Goal: Check status: Check status

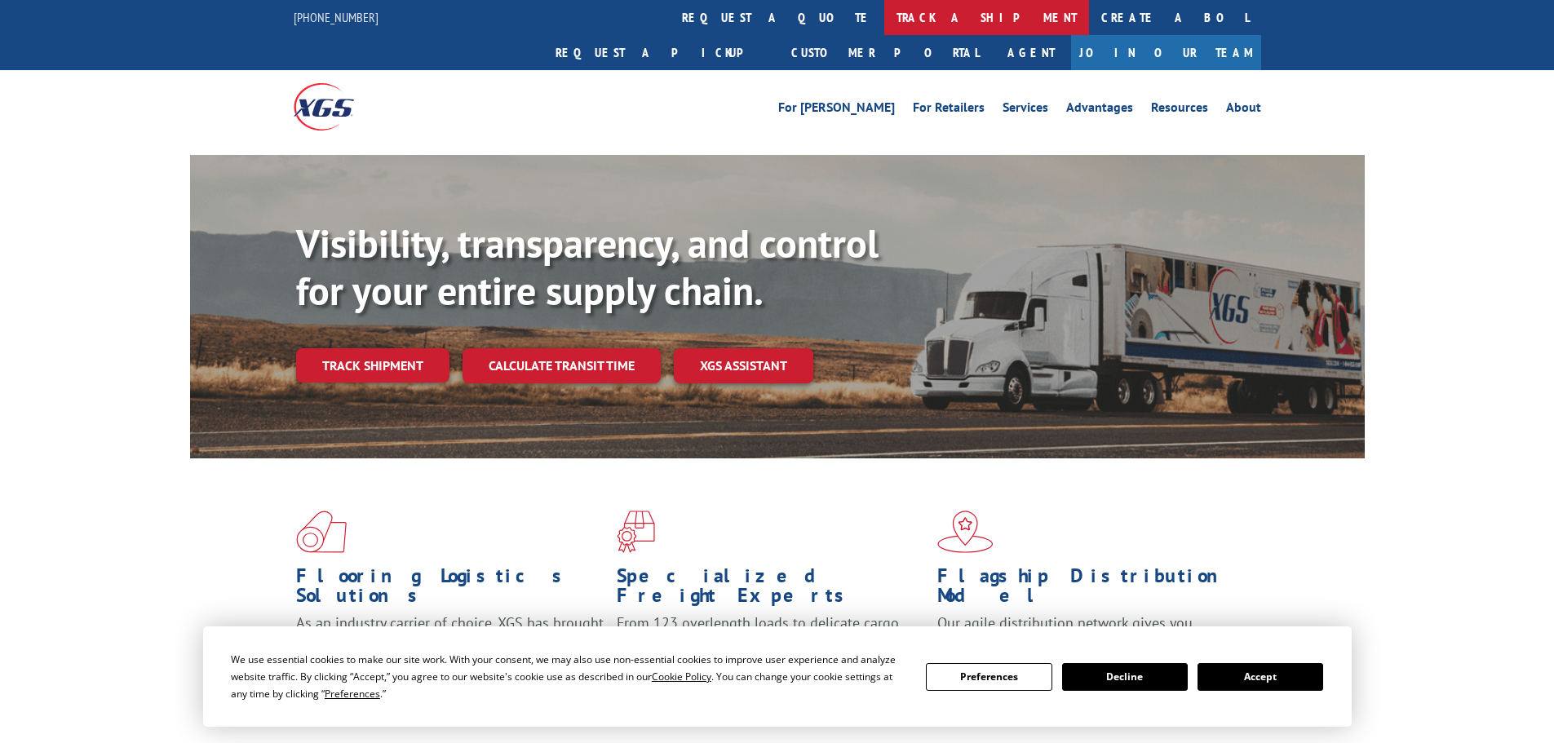
click at [884, 9] on link "track a shipment" at bounding box center [986, 17] width 205 height 35
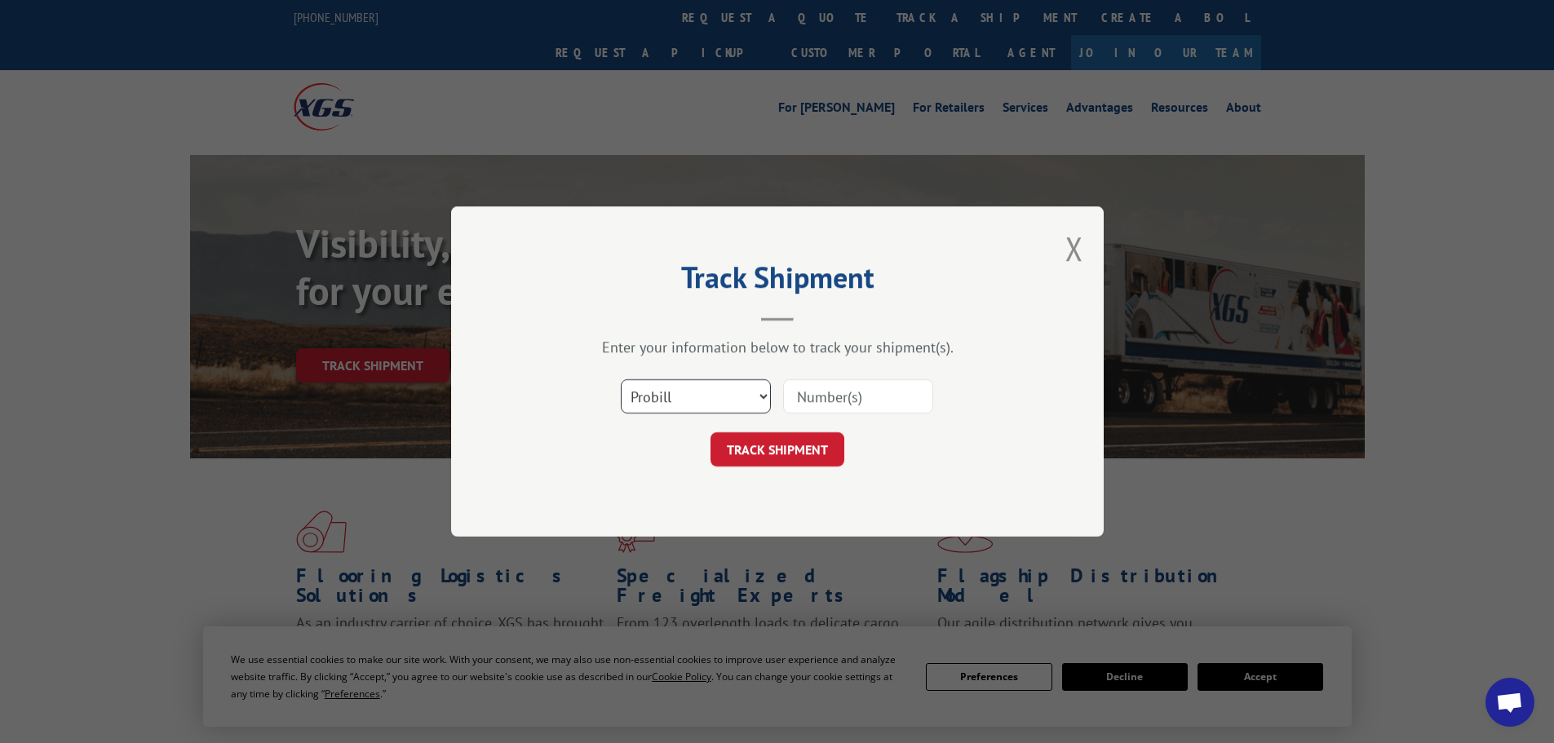
click at [660, 398] on select "Select category... Probill BOL PO" at bounding box center [696, 396] width 150 height 34
select select "po"
click at [621, 379] on select "Select category... Probill BOL PO" at bounding box center [696, 396] width 150 height 34
click at [831, 400] on input at bounding box center [858, 396] width 150 height 34
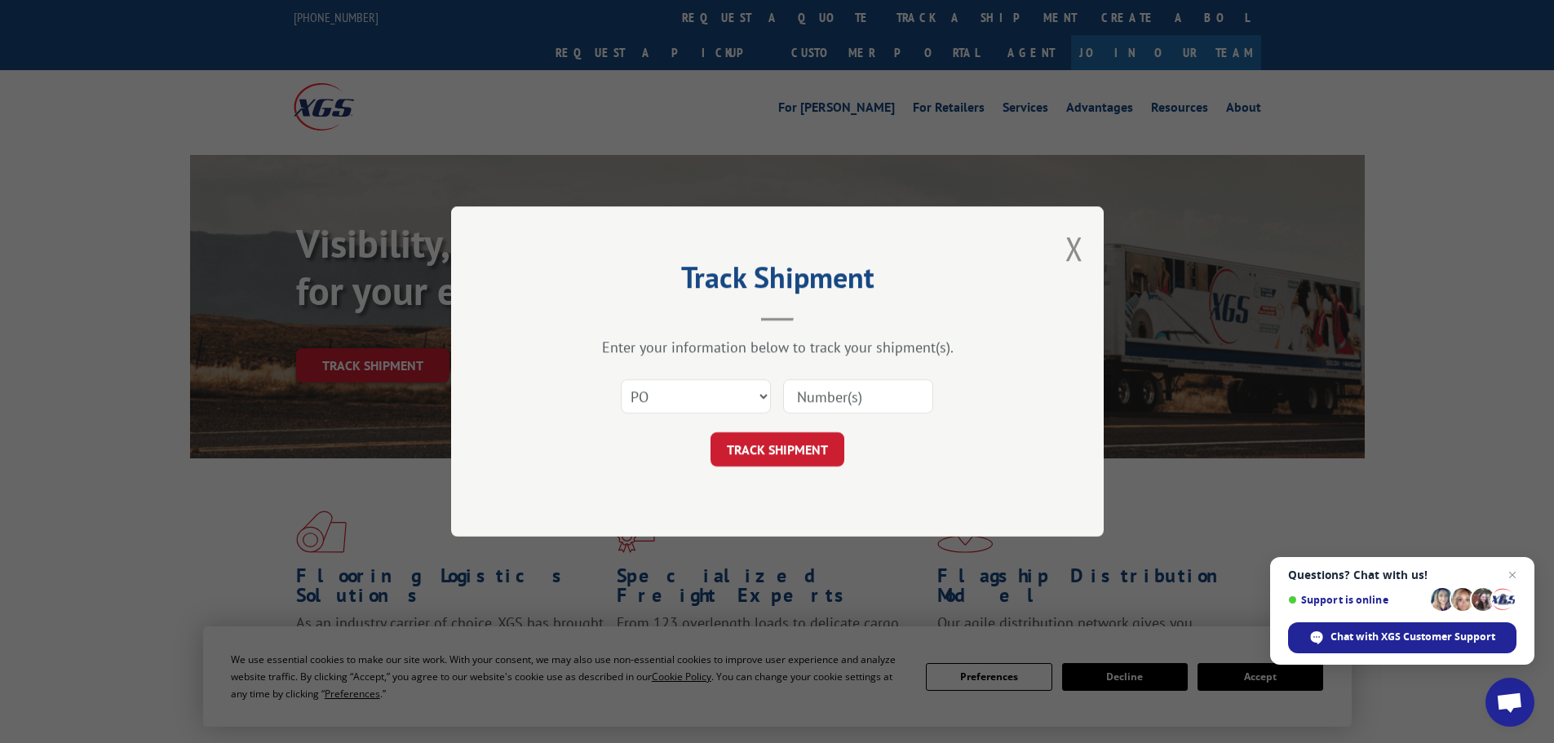
paste input "10544176"
type input "10544176"
click at [807, 445] on button "TRACK SHIPMENT" at bounding box center [777, 449] width 134 height 34
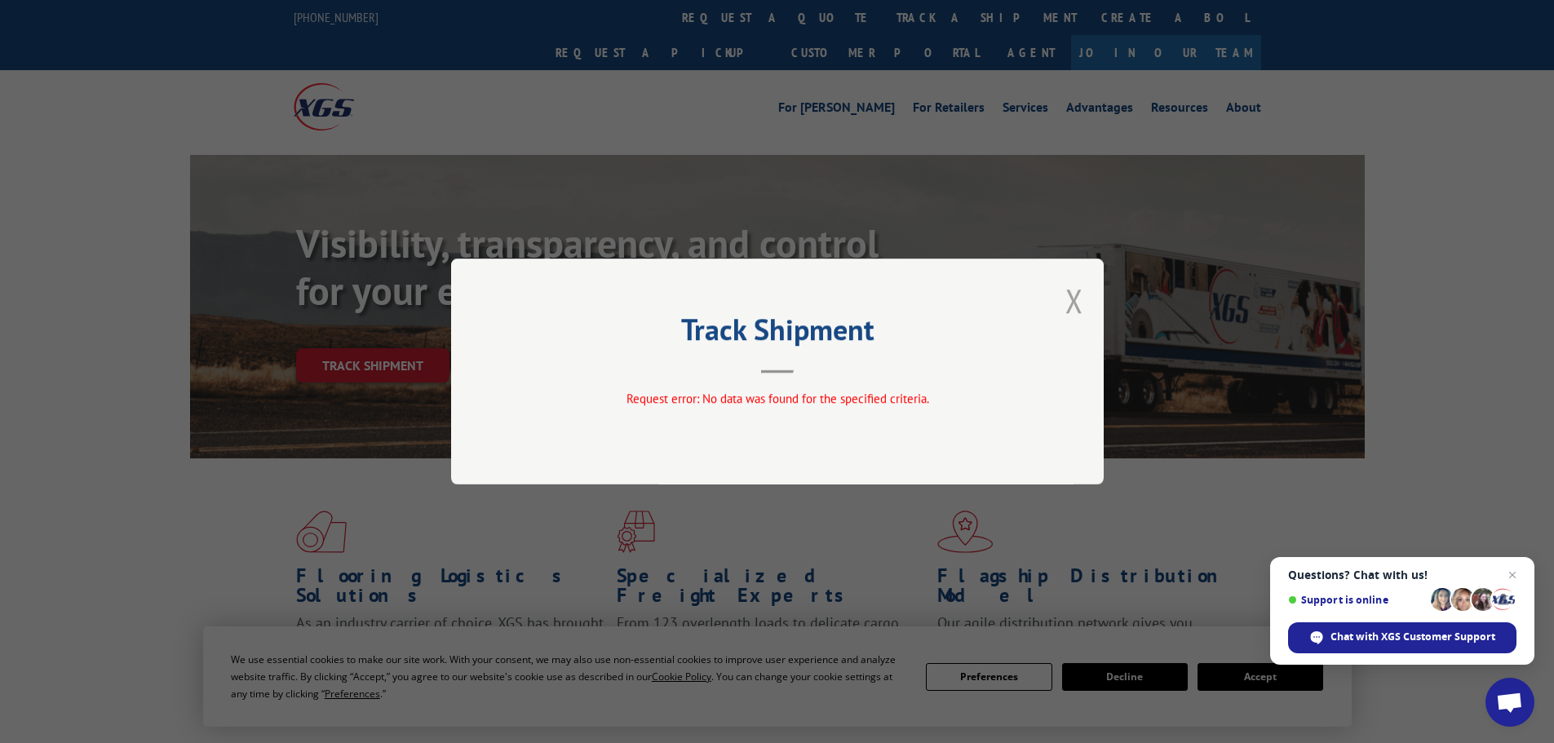
click at [1073, 299] on button "Close modal" at bounding box center [1074, 300] width 18 height 43
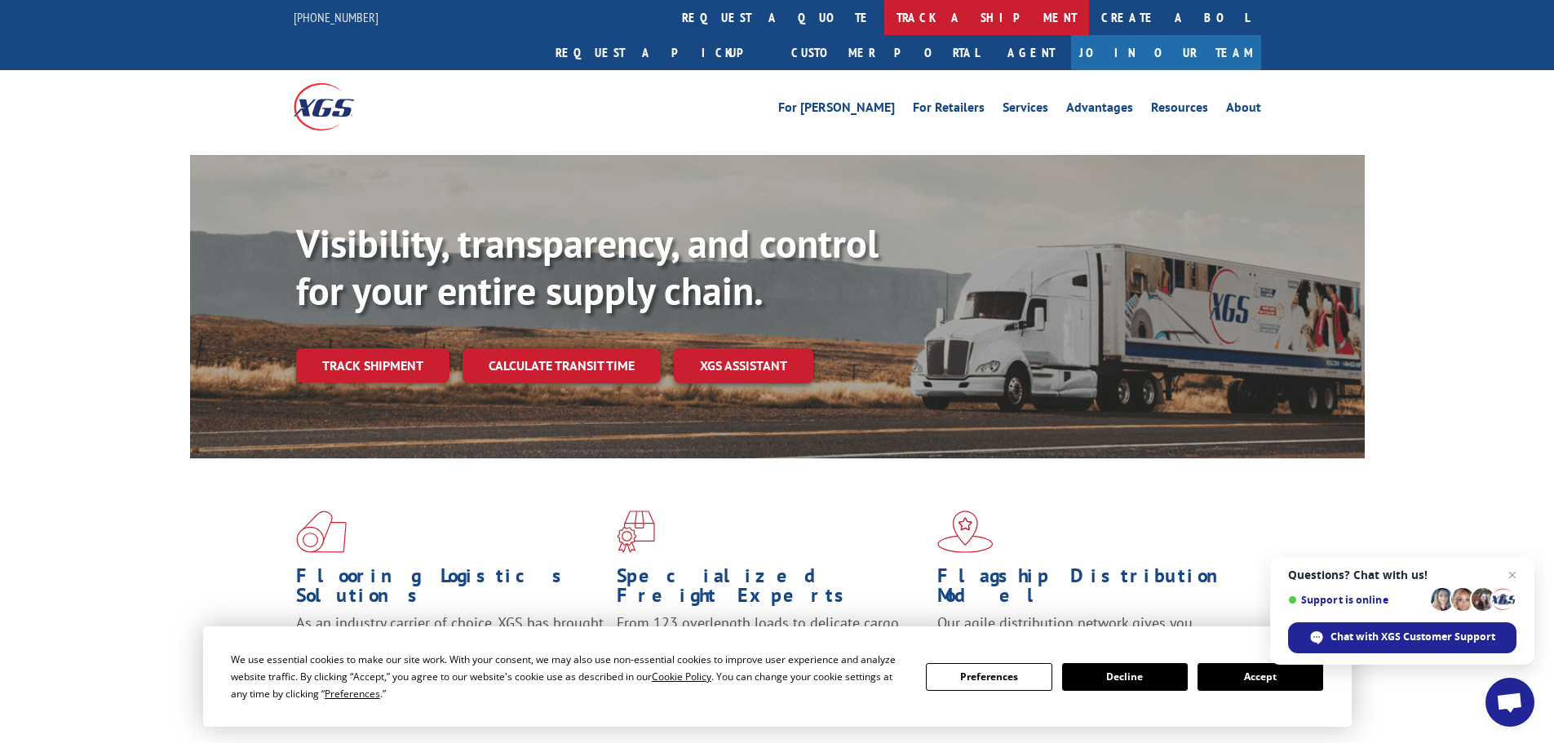
click at [884, 15] on link "track a shipment" at bounding box center [986, 17] width 205 height 35
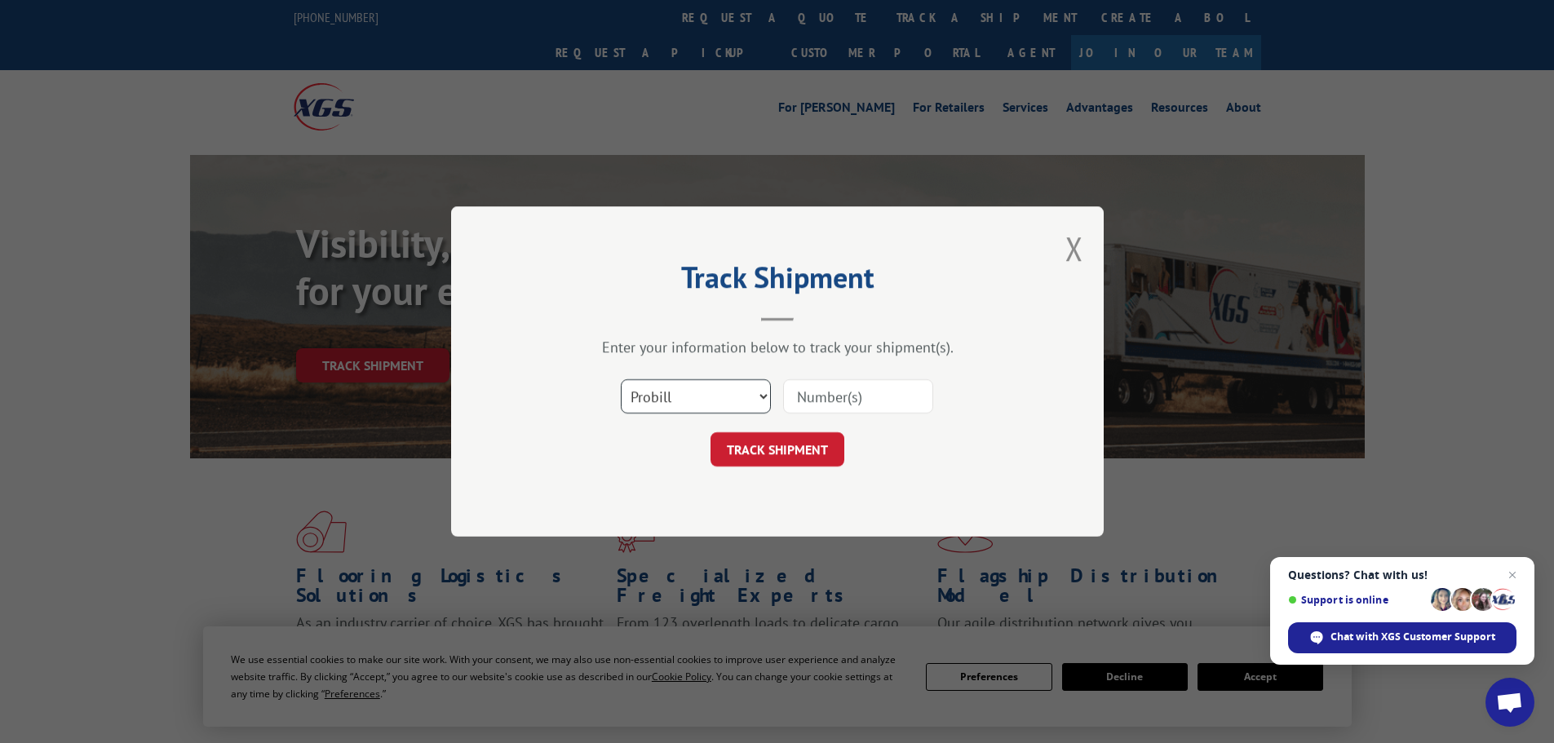
click at [651, 404] on select "Select category... Probill BOL PO" at bounding box center [696, 396] width 150 height 34
select select "po"
click at [621, 379] on select "Select category... Probill BOL PO" at bounding box center [696, 396] width 150 height 34
click at [802, 401] on input at bounding box center [858, 396] width 150 height 34
paste input "10544177"
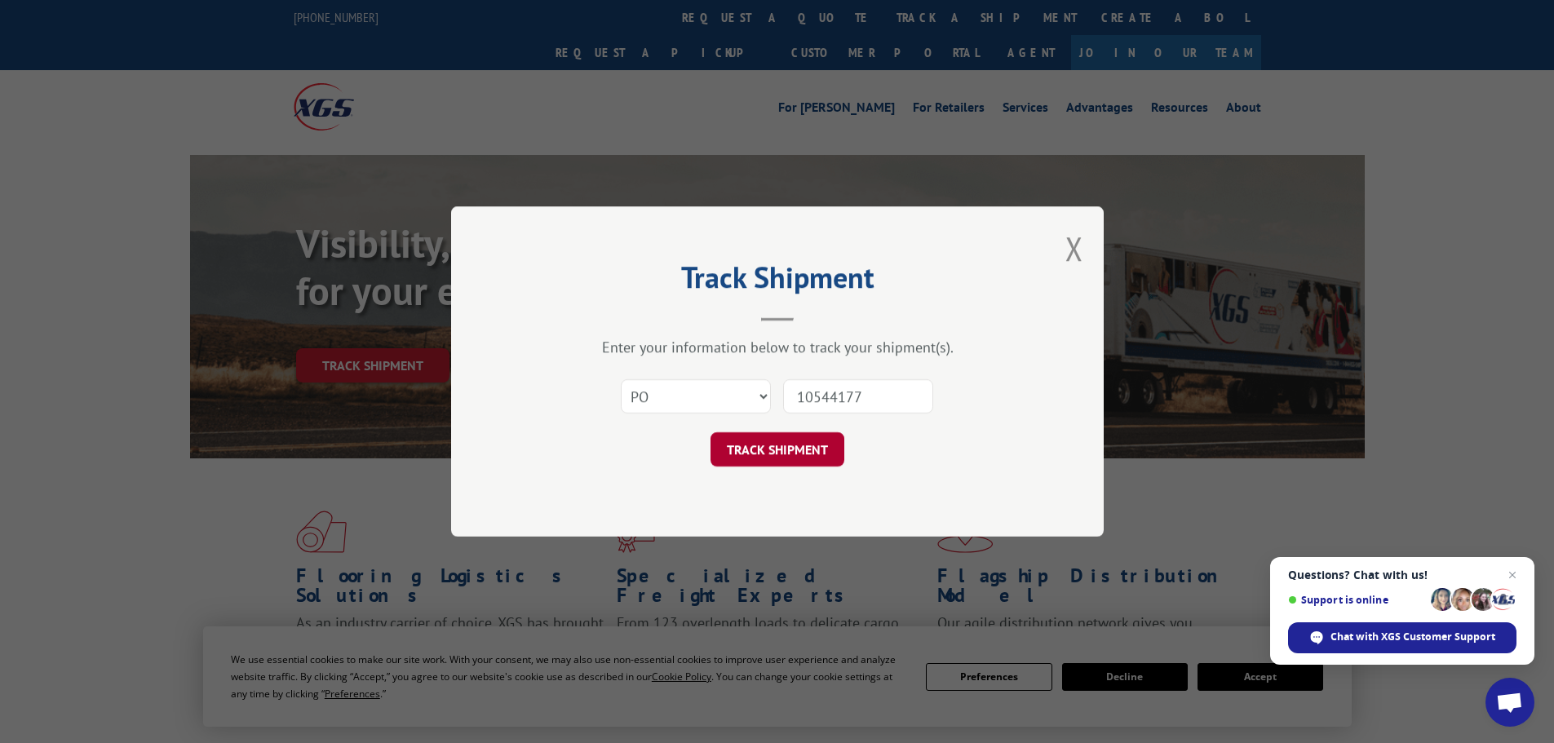
type input "10544177"
click at [780, 456] on button "TRACK SHIPMENT" at bounding box center [777, 449] width 134 height 34
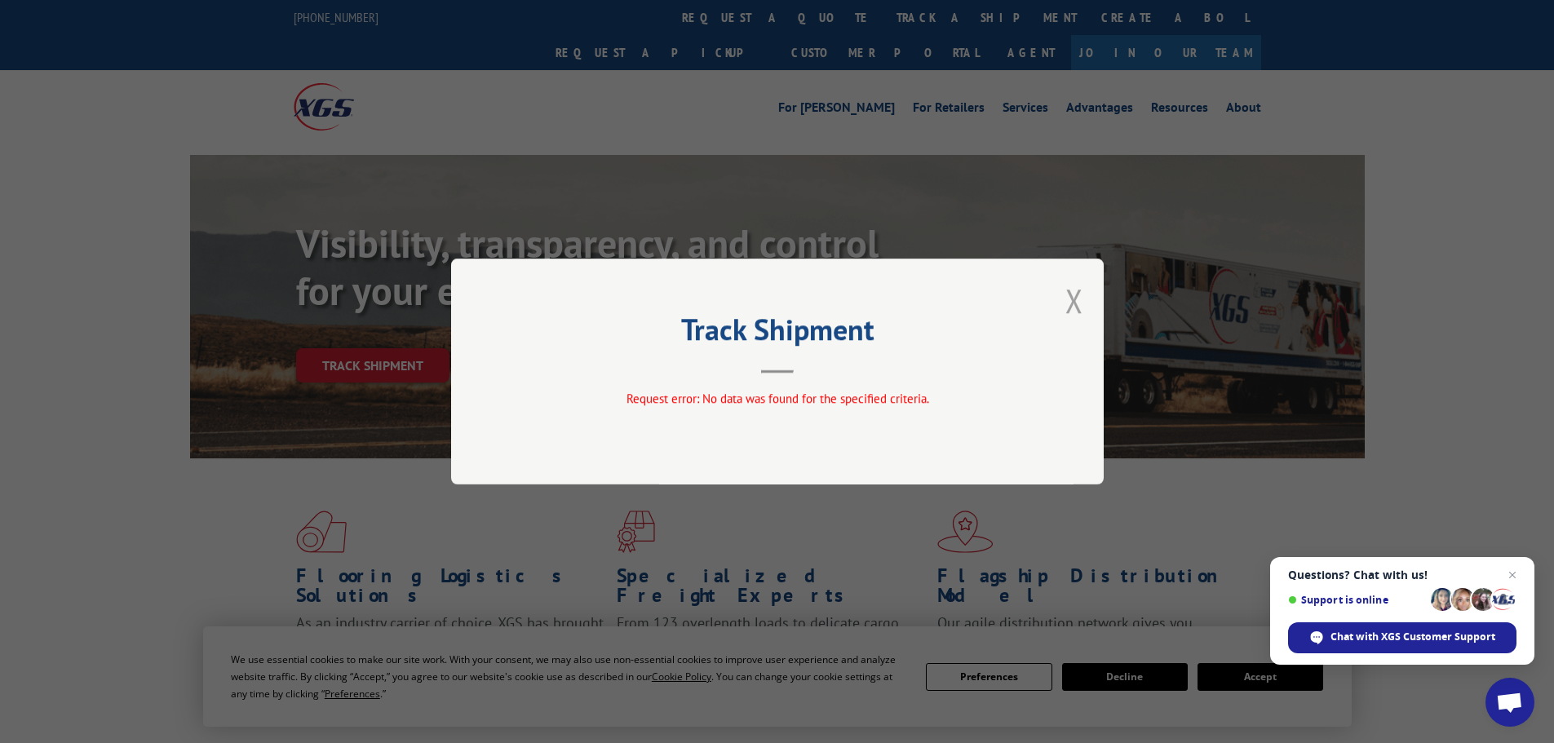
click at [1073, 298] on button "Close modal" at bounding box center [1074, 300] width 18 height 43
